Goal: Complete application form

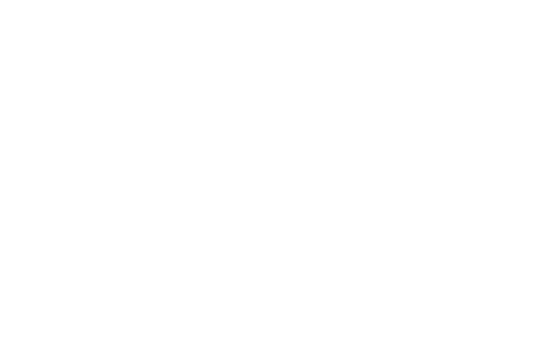
click at [434, 0] on html at bounding box center [270, 0] width 540 height 0
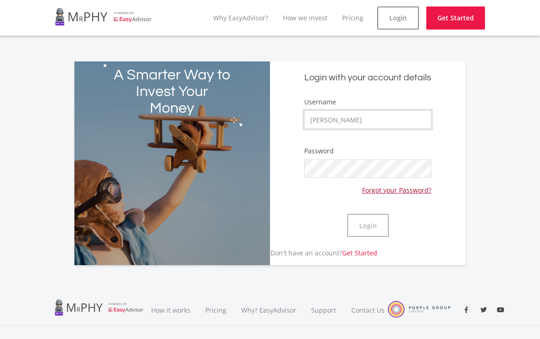
type input "[PERSON_NAME]"
click at [377, 228] on button "Login" at bounding box center [368, 225] width 42 height 23
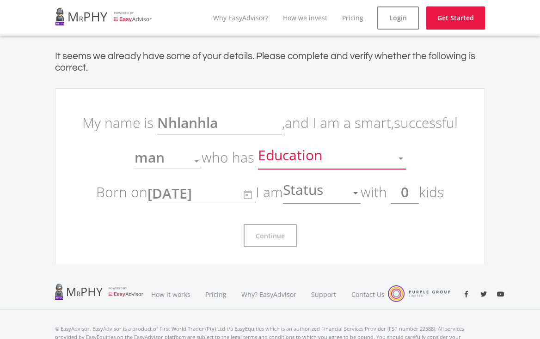
click at [400, 158] on div at bounding box center [400, 159] width 5 height 2
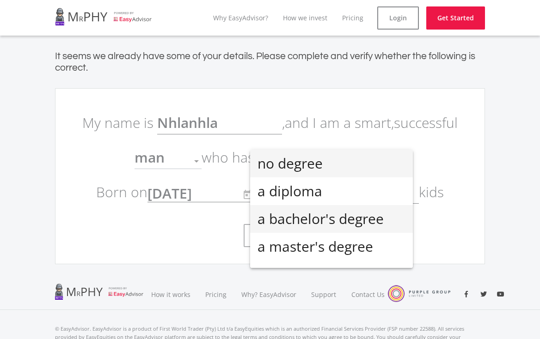
click at [385, 224] on span "a bachelor's degree" at bounding box center [331, 219] width 148 height 28
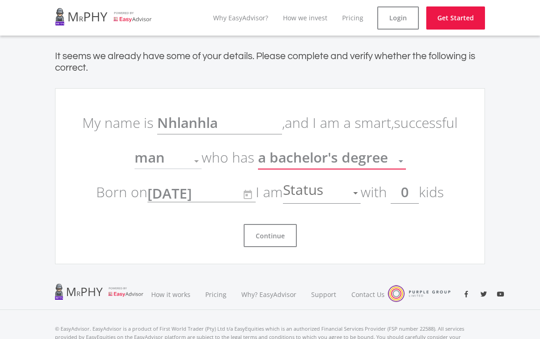
scroll to position [6, 0]
click at [355, 195] on div at bounding box center [356, 193] width 18 height 18
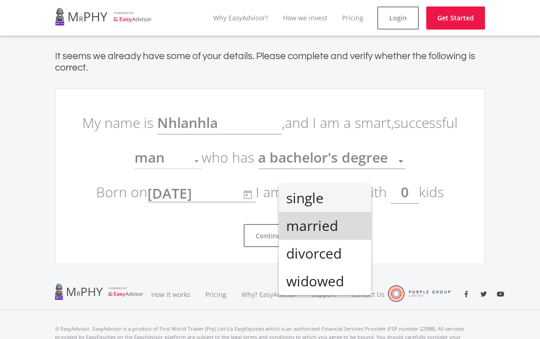
click at [354, 236] on span "married" at bounding box center [325, 226] width 78 height 28
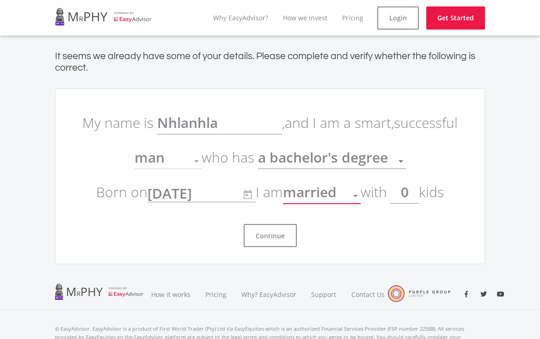
click at [413, 199] on input "0" at bounding box center [404, 192] width 28 height 23
type input "3"
click at [258, 244] on button "Continue" at bounding box center [270, 235] width 53 height 23
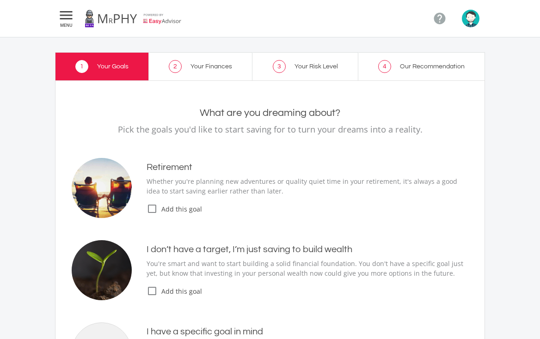
click at [153, 209] on icon "check_box_outline_blank" at bounding box center [151, 208] width 11 height 11
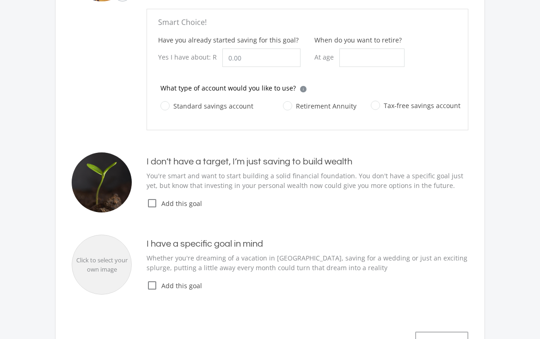
scroll to position [278, 0]
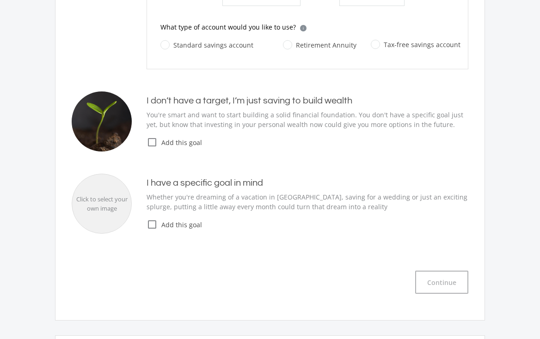
click at [148, 143] on icon "check_box_outline_blank" at bounding box center [151, 142] width 11 height 11
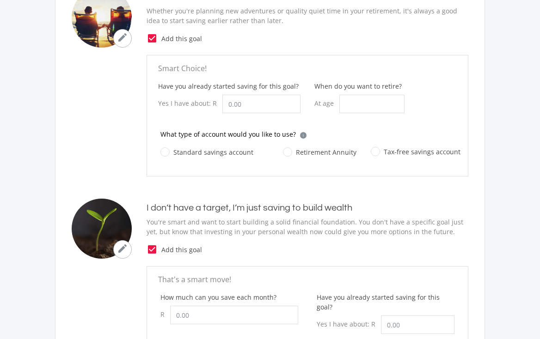
scroll to position [115, 0]
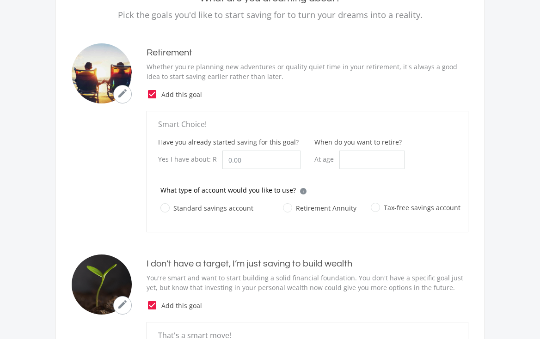
click at [154, 93] on icon "check_box" at bounding box center [151, 94] width 11 height 11
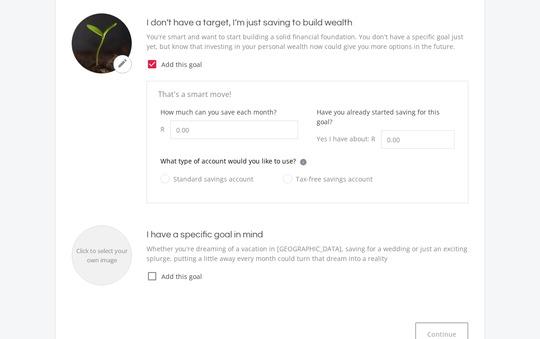
scroll to position [390, 0]
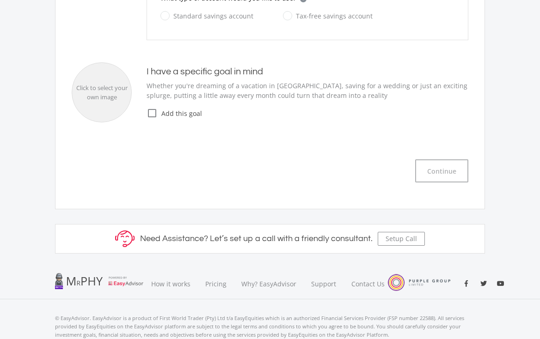
click at [152, 108] on icon "check_box_outline_blank" at bounding box center [151, 113] width 11 height 11
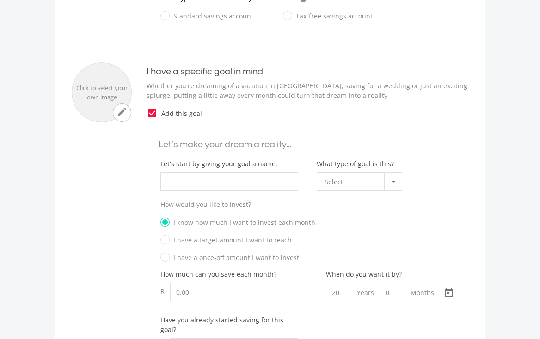
click at [152, 108] on icon "check_box" at bounding box center [151, 113] width 11 height 11
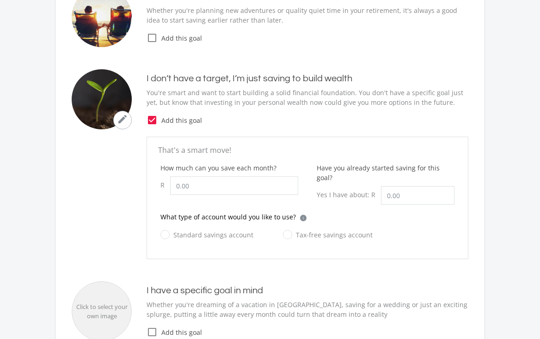
scroll to position [170, 0]
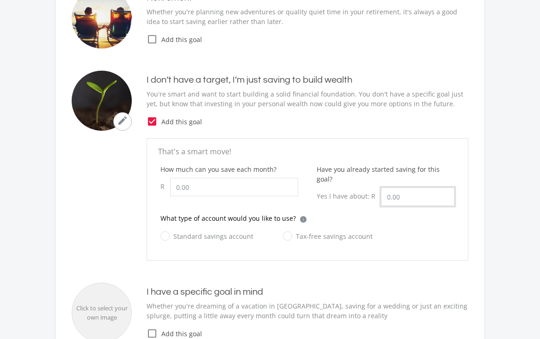
click at [404, 188] on input "Have you already started saving for this goal?" at bounding box center [417, 197] width 73 height 18
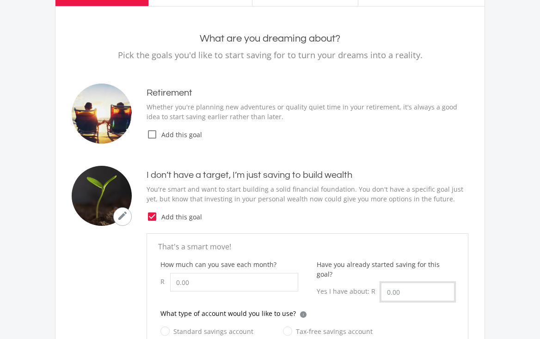
scroll to position [77, 0]
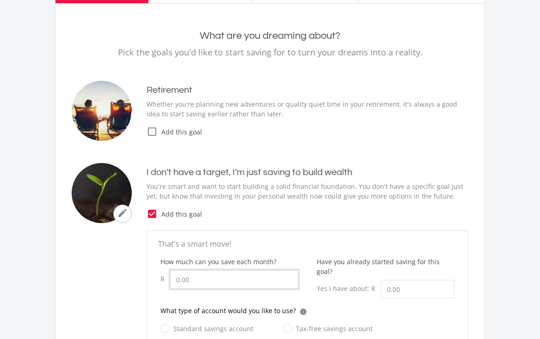
click at [183, 276] on input "How much can you save each month?" at bounding box center [234, 279] width 128 height 18
type input "50.00"
click at [415, 282] on input "Have you already started saving for this goal?" at bounding box center [417, 289] width 73 height 18
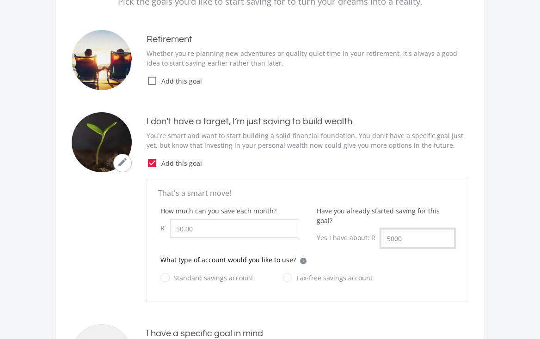
scroll to position [128, 0]
type input "5,000.00"
click at [167, 272] on label "Standard savings account" at bounding box center [206, 278] width 93 height 12
click at [167, 274] on input "Standard savings account" at bounding box center [197, 283] width 93 height 18
radio input "true"
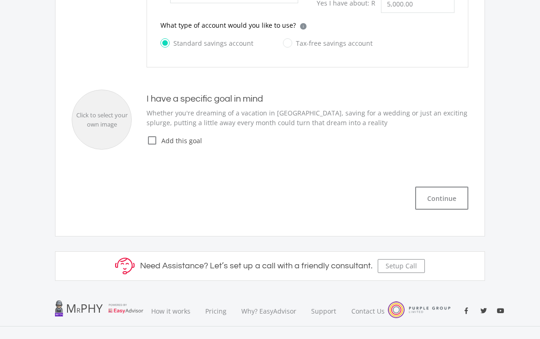
scroll to position [414, 0]
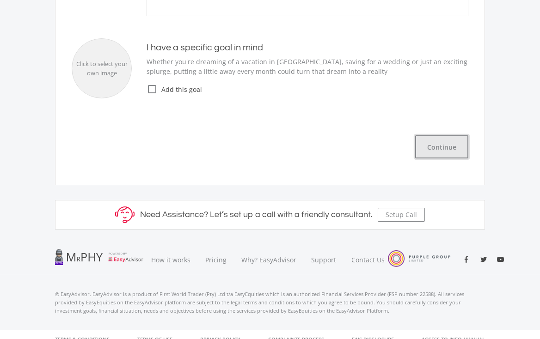
click at [451, 138] on button "Continue" at bounding box center [441, 146] width 53 height 23
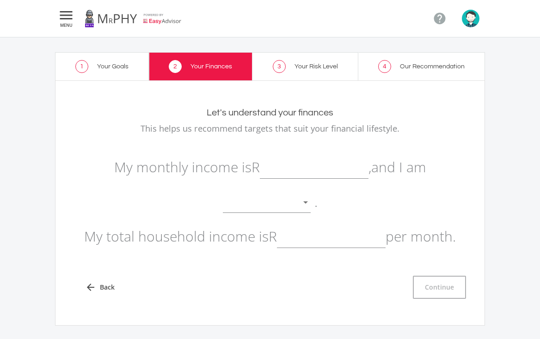
click at [310, 243] on input "text" at bounding box center [331, 236] width 109 height 23
type input "1"
type input "7,000.00"
click at [326, 166] on input "text" at bounding box center [314, 167] width 109 height 23
click at [305, 207] on div at bounding box center [306, 203] width 18 height 18
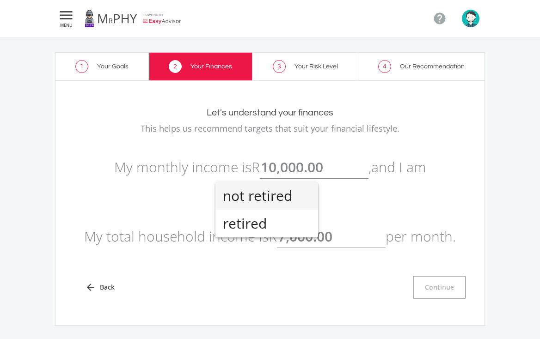
click at [306, 192] on span "not retired" at bounding box center [267, 196] width 88 height 28
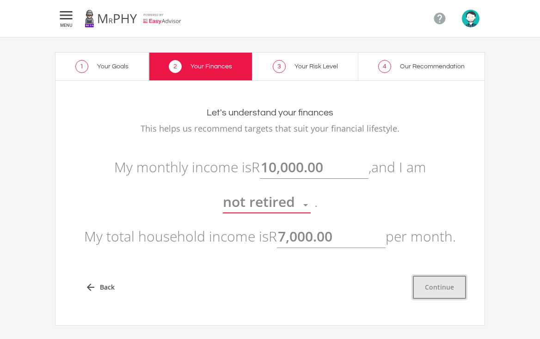
click at [451, 287] on button "Continue" at bounding box center [439, 287] width 53 height 23
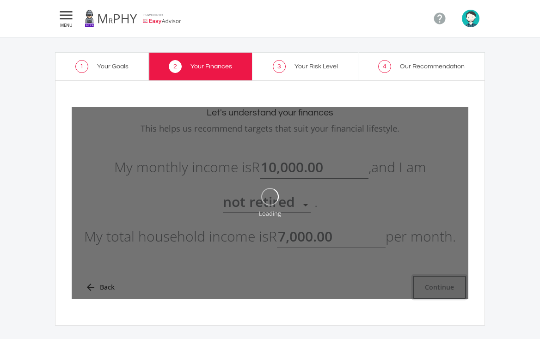
type input "10000"
type input "7000"
type input "10,000.00"
type input "7,000.00"
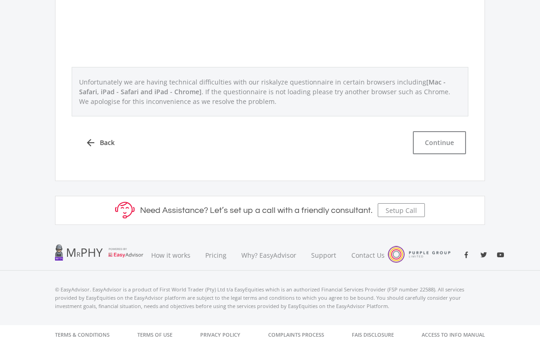
scroll to position [484, 0]
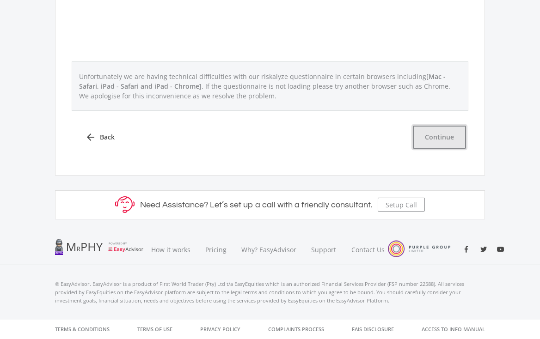
click at [442, 128] on button "Continue" at bounding box center [439, 137] width 53 height 23
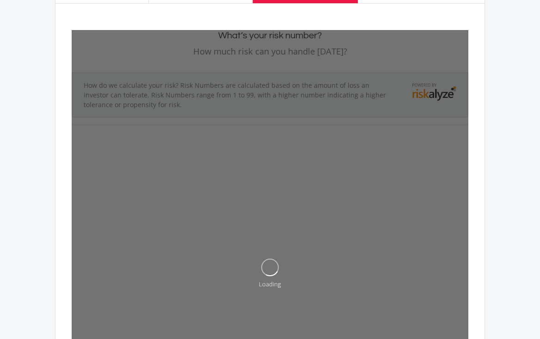
scroll to position [79, 0]
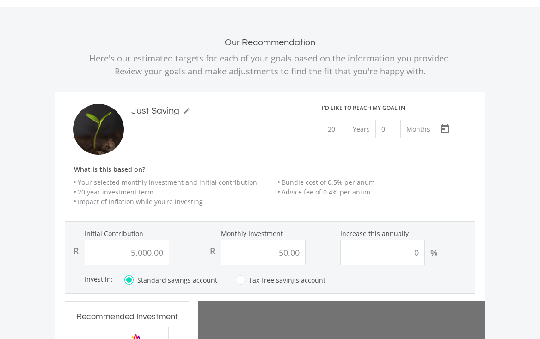
scroll to position [278, 123]
type input "5000"
type input "50"
type input "5,000.00"
type input "50.00"
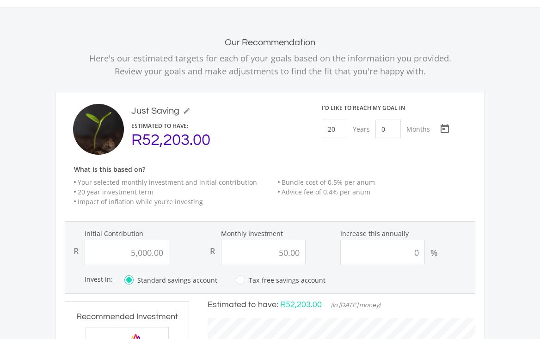
scroll to position [279, 286]
click at [337, 126] on input "20" at bounding box center [334, 129] width 25 height 18
type input "5"
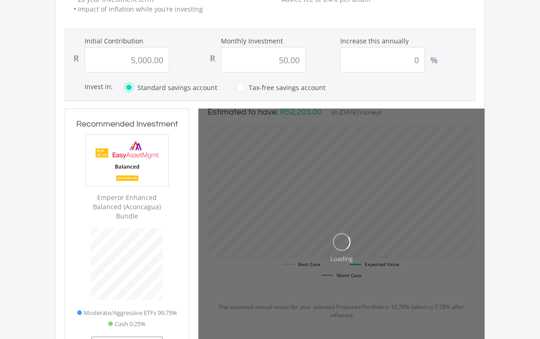
scroll to position [223, 0]
type input "5000"
type input "50"
type input "5,000.00"
type input "50.00"
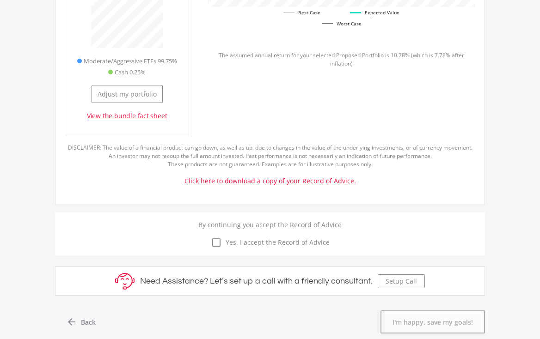
scroll to position [476, 0]
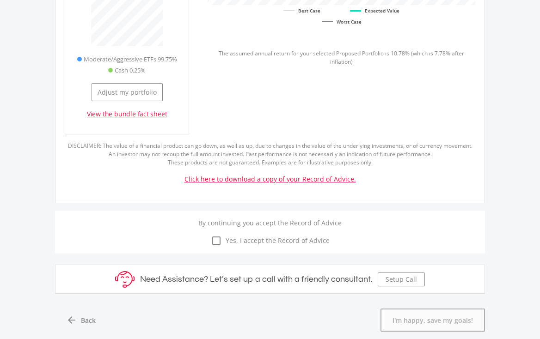
type input "5"
click at [218, 236] on icon "check_box_outline_blank" at bounding box center [216, 240] width 11 height 11
click at [270, 235] on input "check_box_outline_blank check_box Yes, I accept the Record of Advice" at bounding box center [270, 235] width 0 height 0
click at [322, 181] on link "Click here to download a copy of your Record of Advice." at bounding box center [269, 179] width 171 height 9
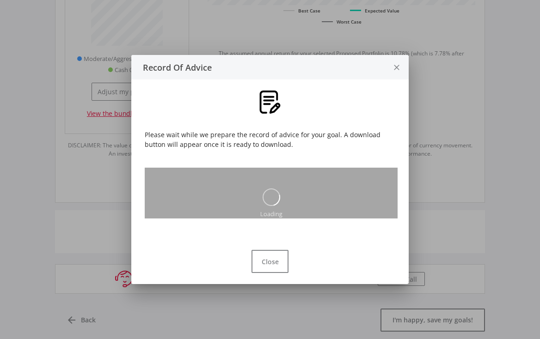
scroll to position [0, 0]
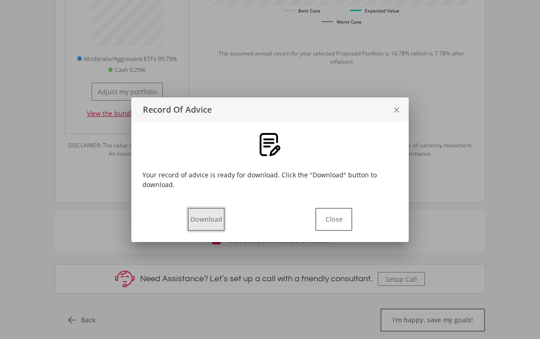
click at [197, 218] on button "Download" at bounding box center [206, 219] width 37 height 23
click at [330, 219] on button "Close" at bounding box center [333, 219] width 37 height 23
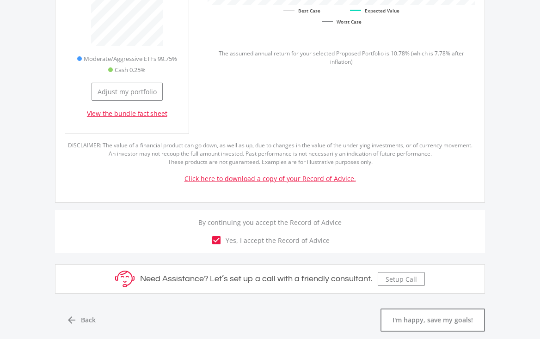
scroll to position [476, 0]
click at [425, 320] on button "I'm happy, save my goals!" at bounding box center [432, 320] width 104 height 23
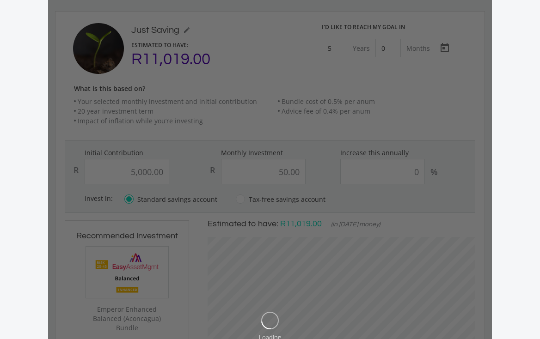
scroll to position [109, 0]
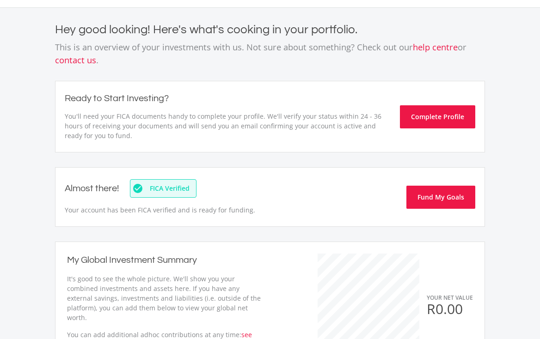
scroll to position [30, 0]
drag, startPoint x: 248, startPoint y: 212, endPoint x: 173, endPoint y: 148, distance: 98.3
click at [182, 144] on div "Ready to Start Investing? You'll need your FICA documents handy to complete you…" at bounding box center [270, 116] width 430 height 72
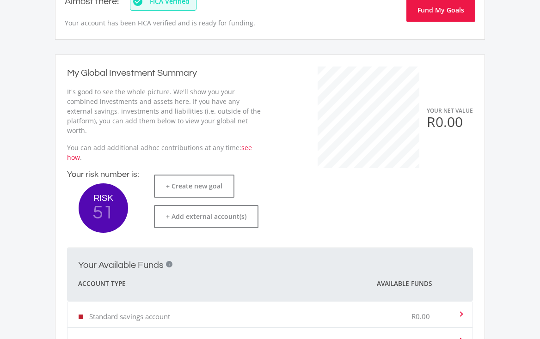
scroll to position [0, 0]
